Goal: Task Accomplishment & Management: Manage account settings

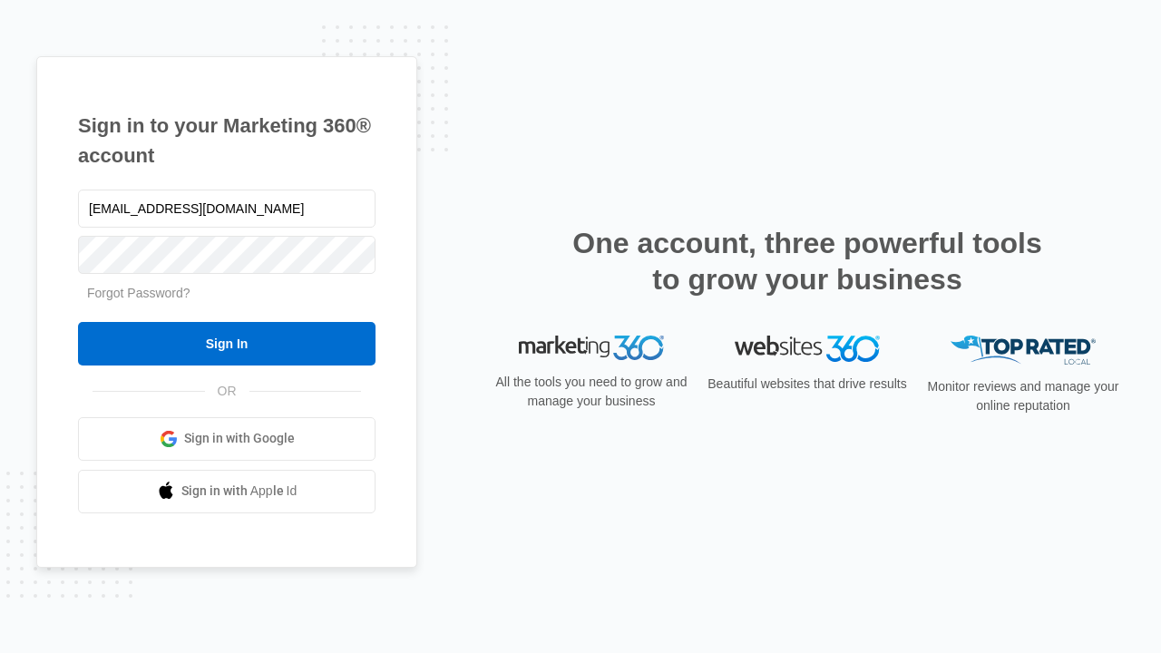
type input "[EMAIL_ADDRESS][DOMAIN_NAME]"
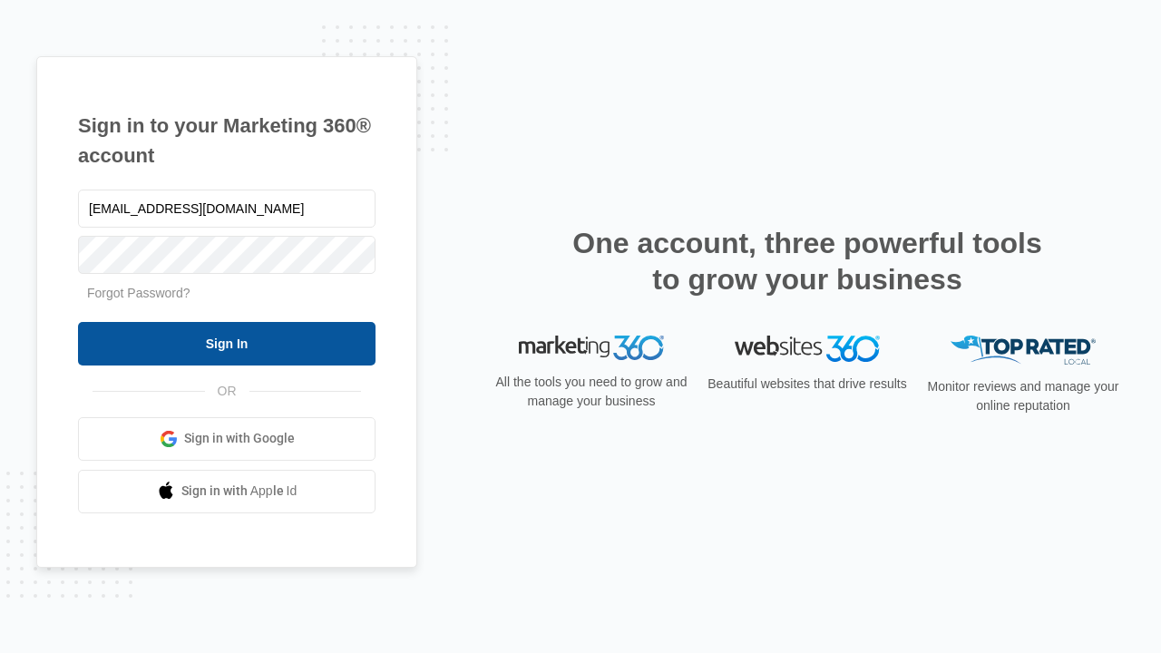
click at [227, 343] on input "Sign In" at bounding box center [226, 344] width 297 height 44
